Goal: Task Accomplishment & Management: Manage account settings

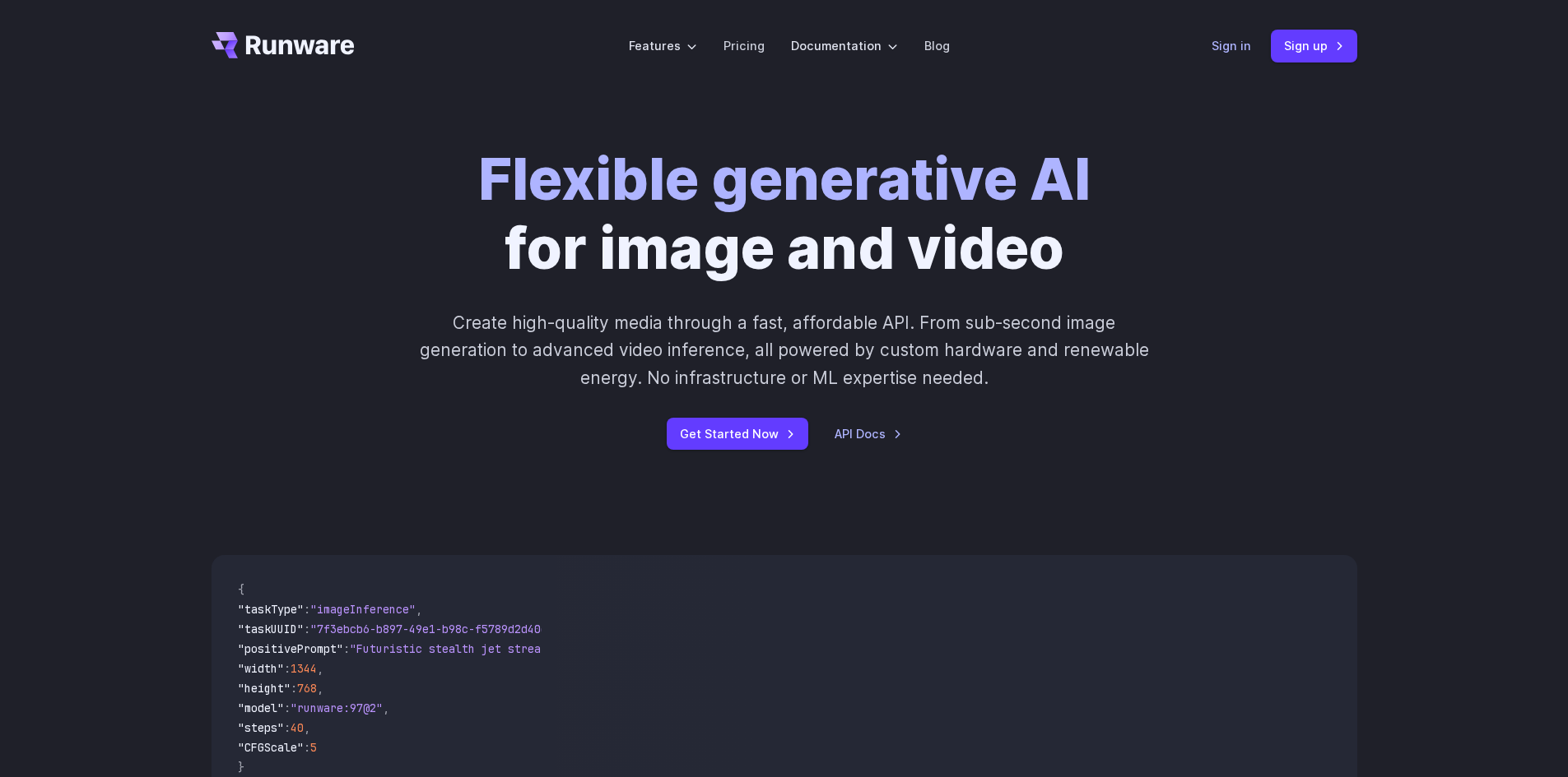
click at [1244, 41] on link "Sign in" at bounding box center [1230, 45] width 39 height 19
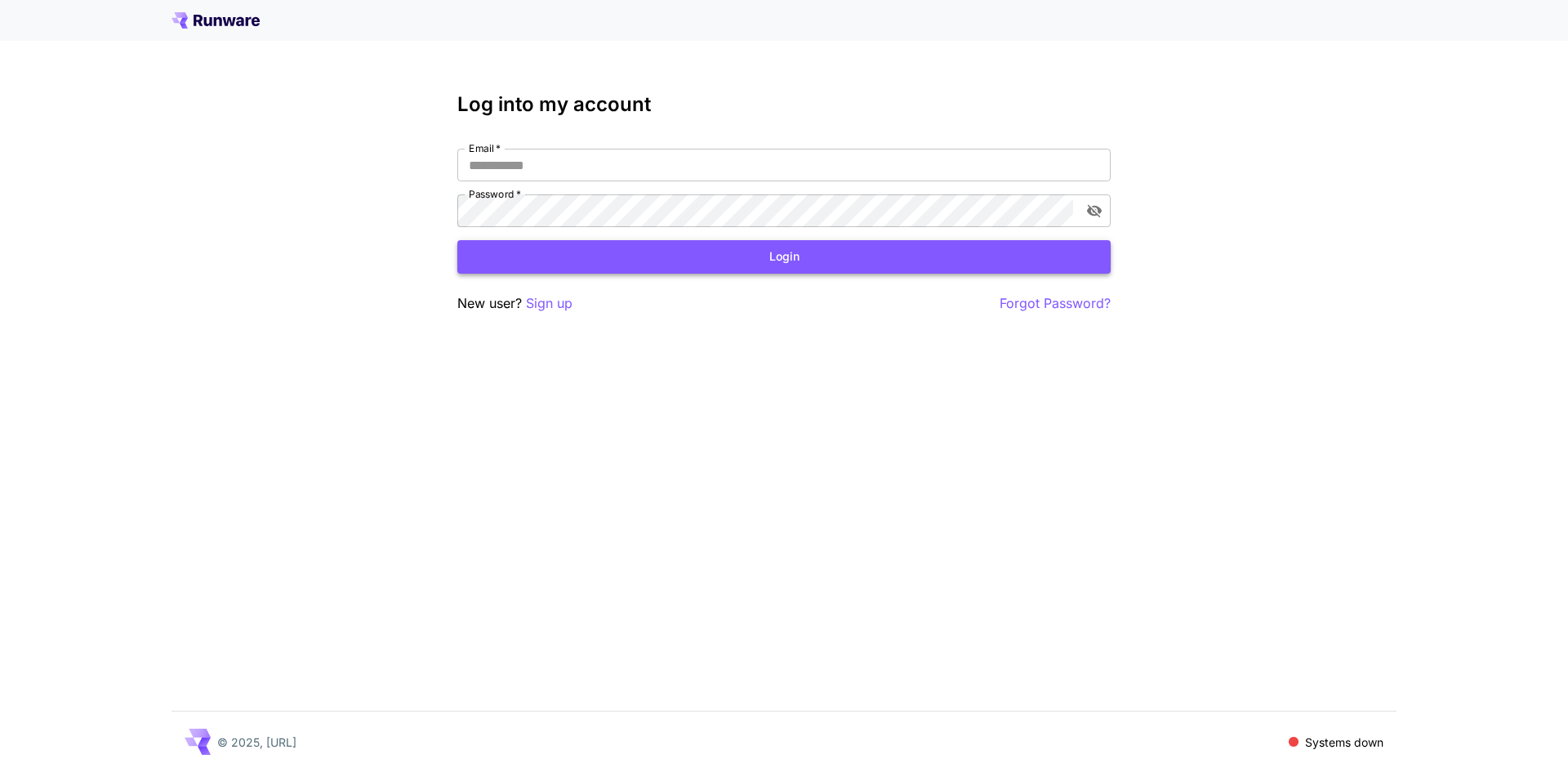
type input "**********"
click at [733, 242] on button "Login" at bounding box center [784, 257] width 653 height 33
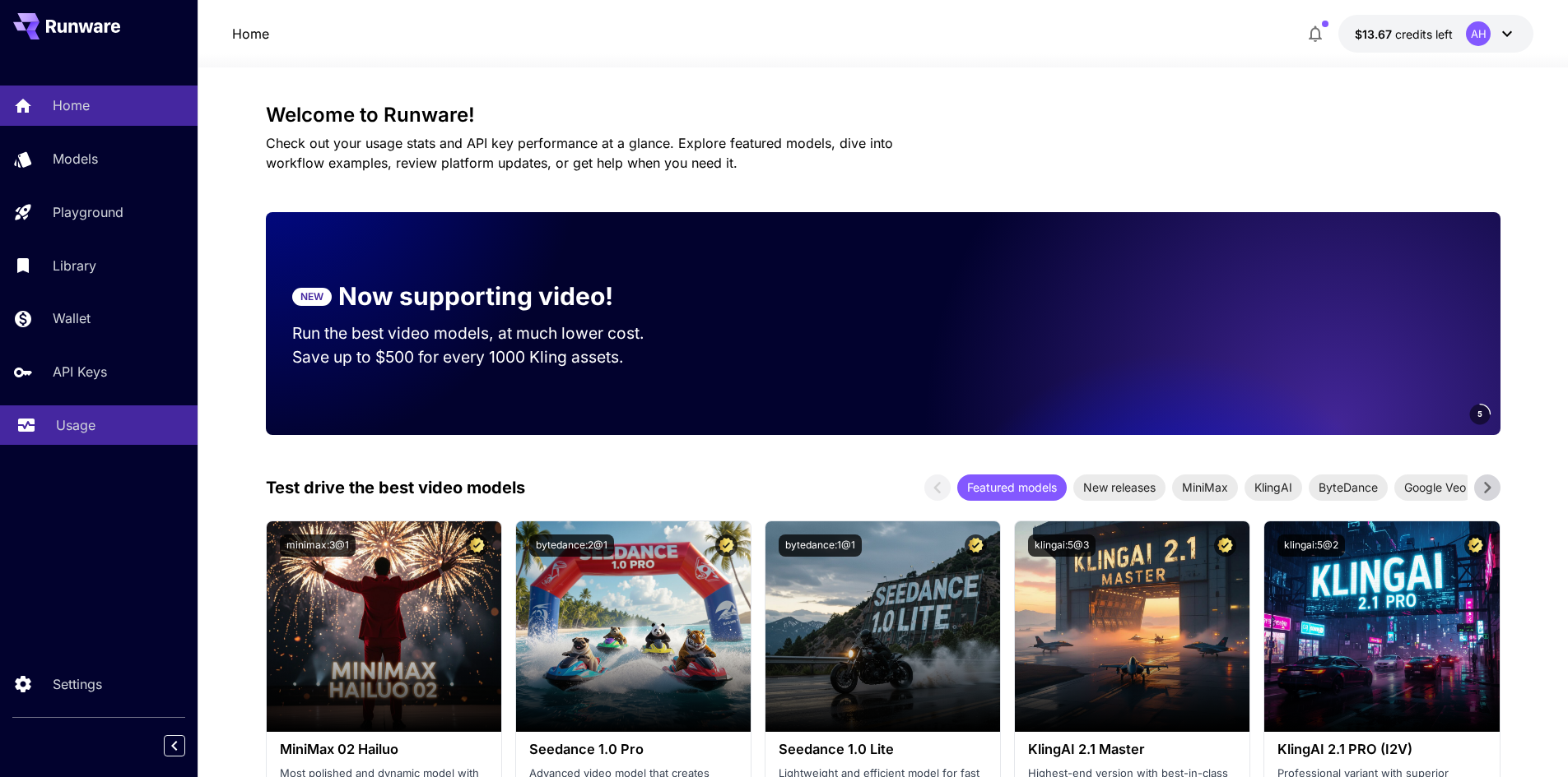
click at [76, 421] on p "Usage" at bounding box center [75, 425] width 39 height 20
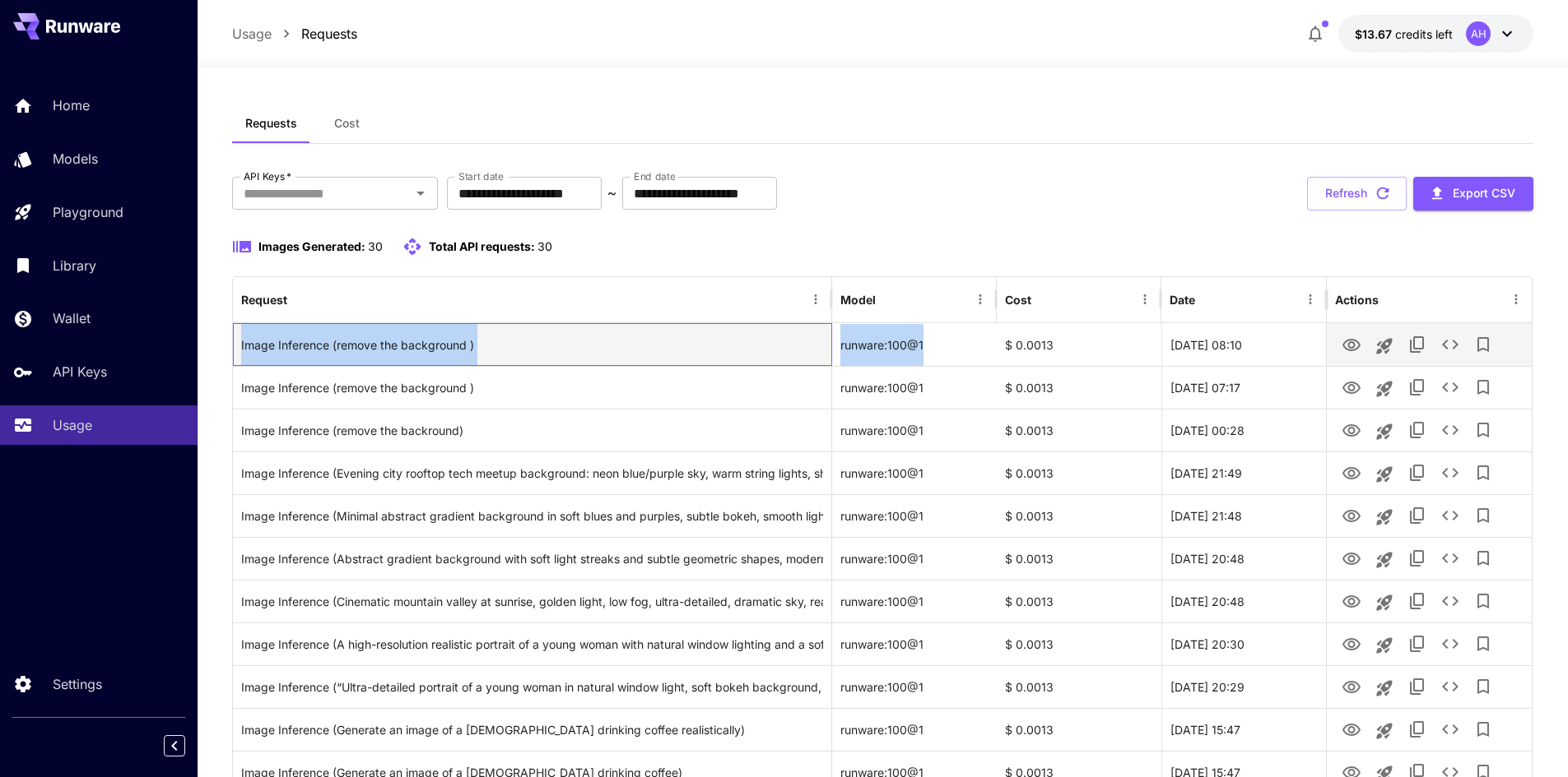
drag, startPoint x: 293, startPoint y: 354, endPoint x: 970, endPoint y: 350, distance: 677.0
click at [970, 350] on div "Image Inference (remove the background ) runware:100@1 $ 0.0013 [DATE] 08:10" at bounding box center [882, 344] width 1299 height 43
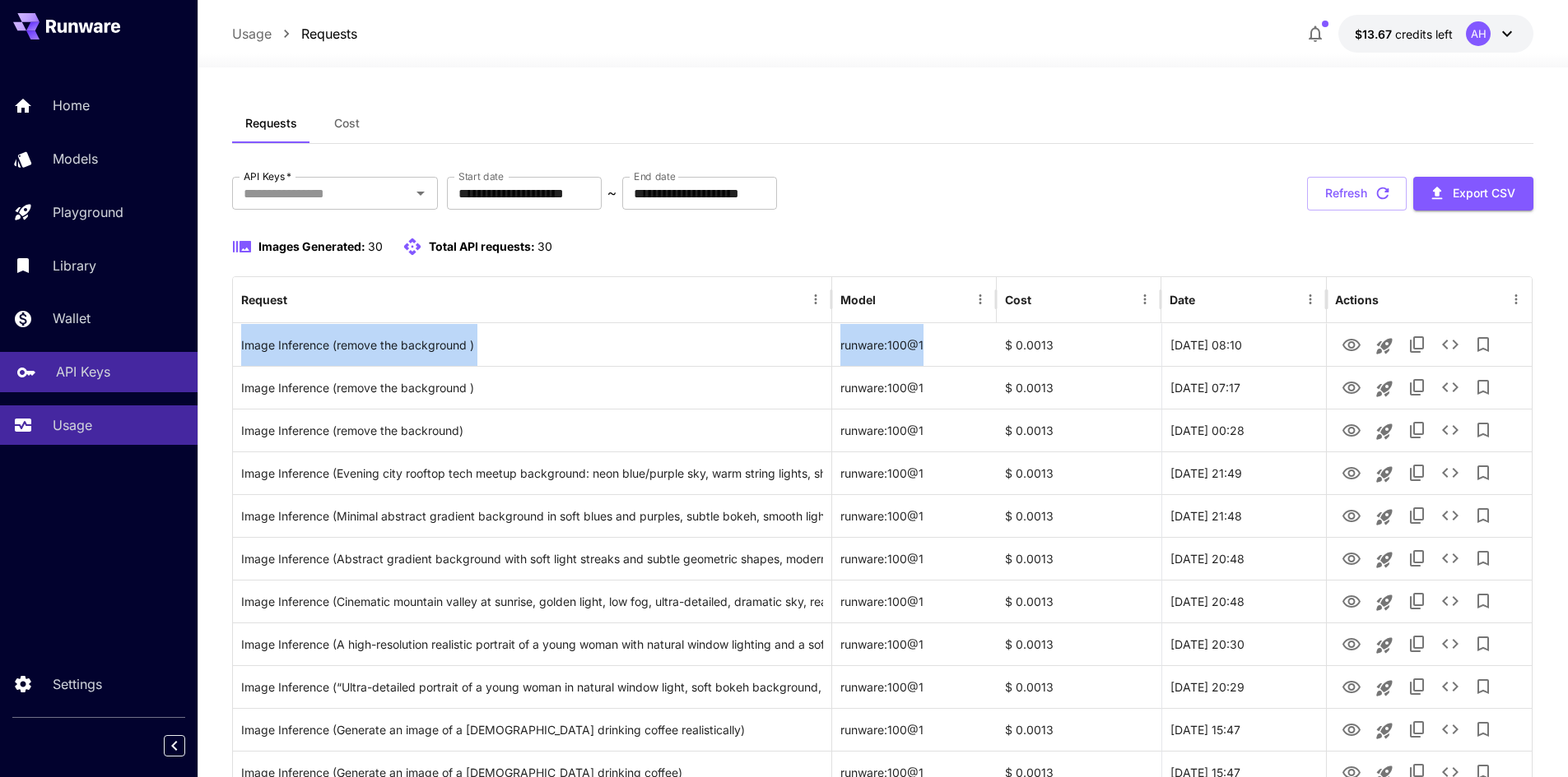
click at [78, 376] on p "API Keys" at bounding box center [83, 372] width 54 height 20
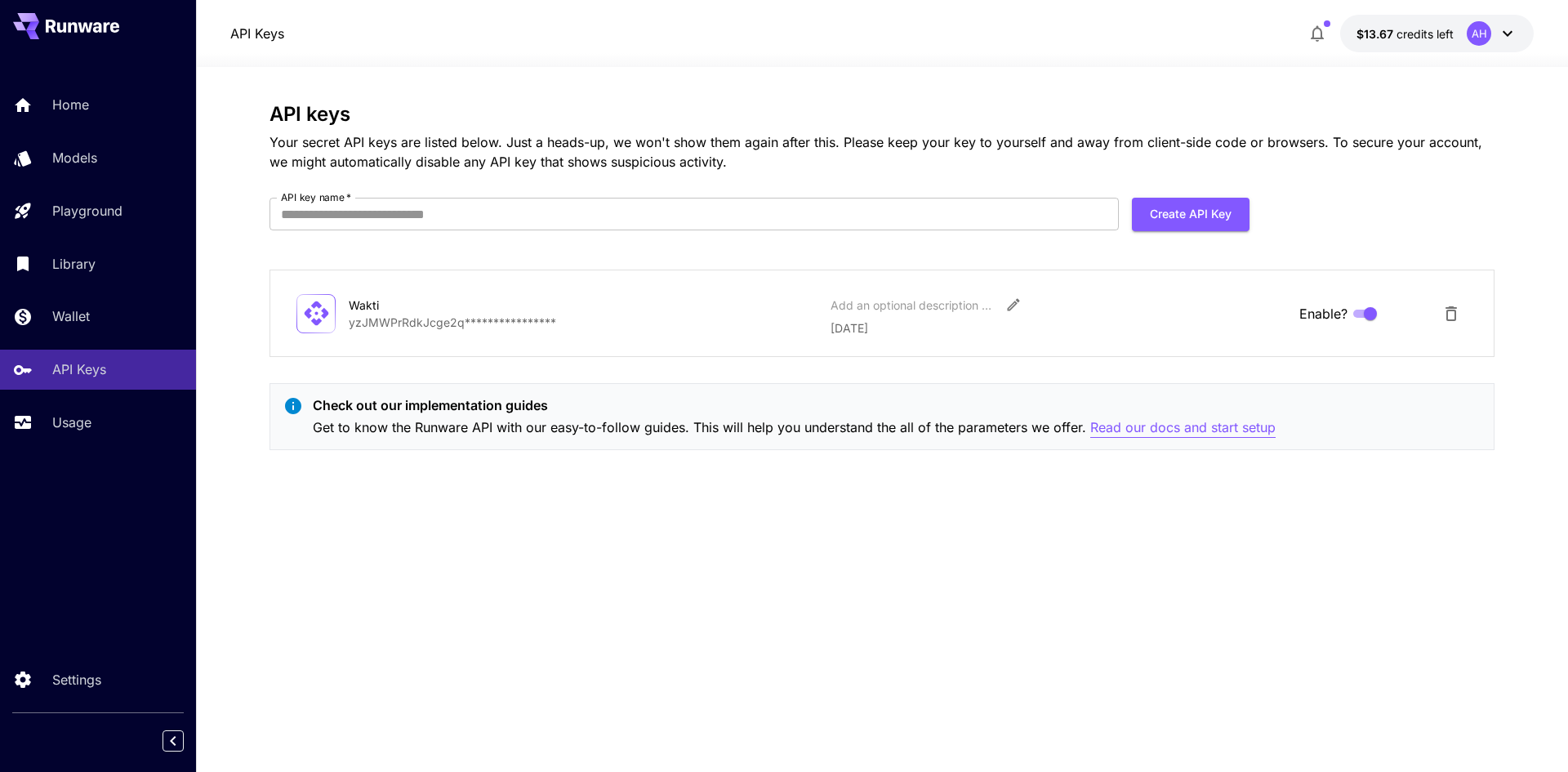
click at [1176, 429] on p "Read our docs and start setup" at bounding box center [1183, 427] width 185 height 21
